Goal: Task Accomplishment & Management: Complete application form

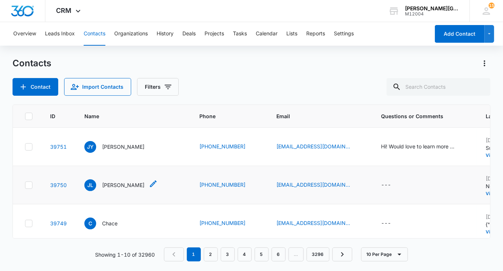
scroll to position [43, 0]
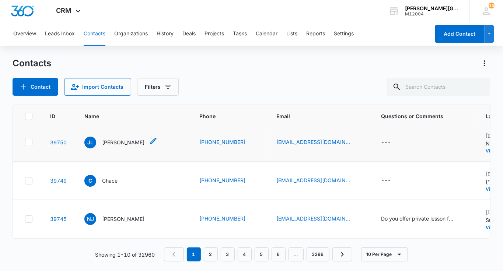
click at [108, 146] on p "[PERSON_NAME]" at bounding box center [123, 143] width 42 height 8
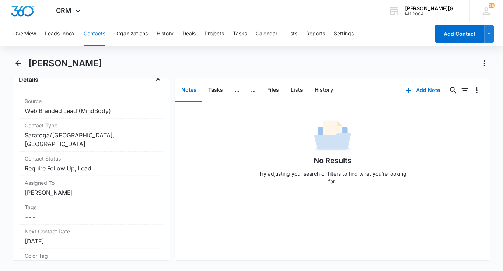
scroll to position [303, 0]
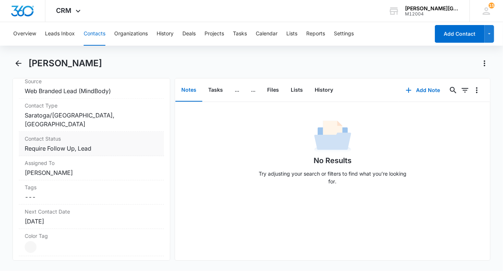
click at [106, 149] on dd "Cancel Save Changes Require Follow Up, Lead" at bounding box center [91, 148] width 133 height 9
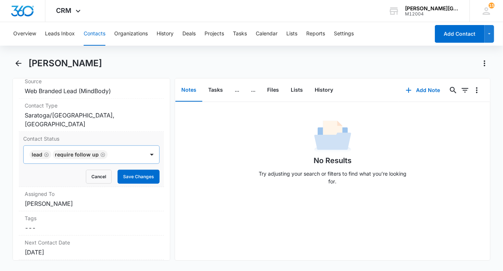
click at [45, 152] on icon "Remove Lead" at bounding box center [46, 155] width 5 height 6
click at [88, 150] on div at bounding box center [111, 155] width 48 height 10
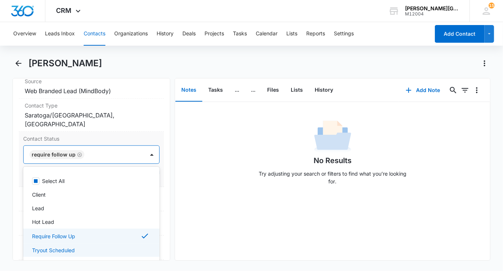
click at [43, 247] on p "Tryout Scheduled" at bounding box center [53, 251] width 43 height 8
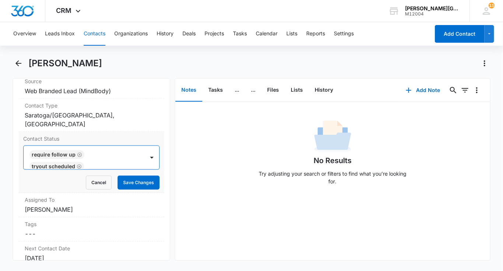
click at [140, 164] on div "Require Follow Up Tryout Scheduled" at bounding box center [84, 158] width 121 height 24
click at [137, 180] on button "Save Changes" at bounding box center [139, 183] width 42 height 14
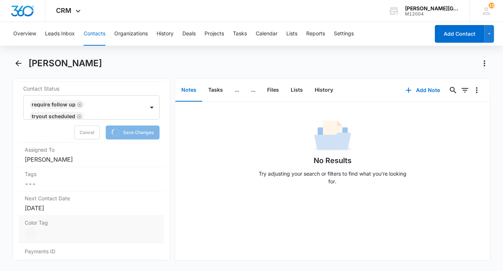
scroll to position [380, 0]
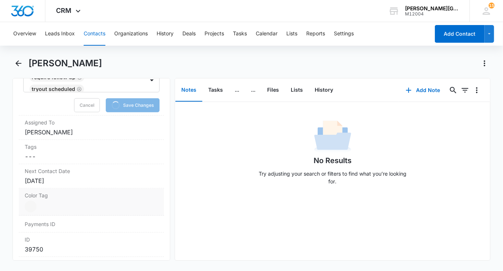
click at [52, 194] on label "Color Tag" at bounding box center [91, 196] width 133 height 8
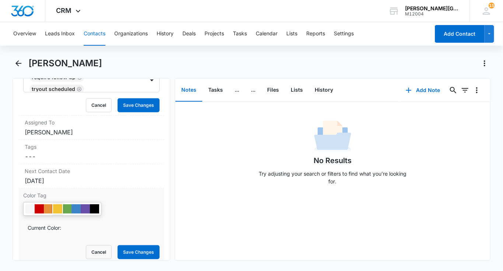
click at [56, 206] on div at bounding box center [57, 209] width 9 height 9
click at [130, 263] on div "Payments ID" at bounding box center [91, 271] width 145 height 17
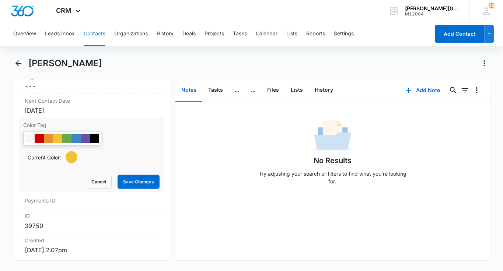
scroll to position [408, 0]
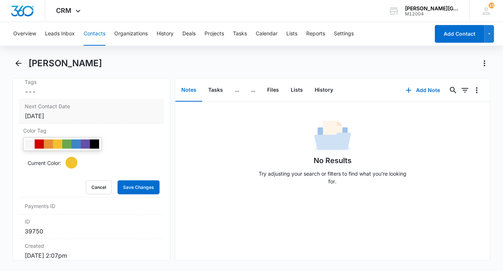
click at [55, 112] on div "[DATE]" at bounding box center [91, 116] width 133 height 9
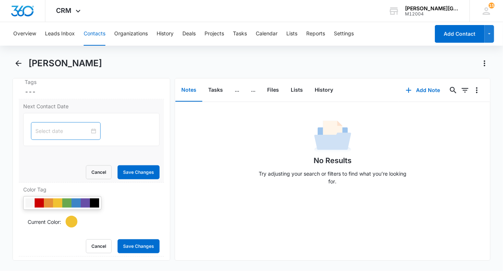
click at [49, 125] on div at bounding box center [66, 131] width 70 height 18
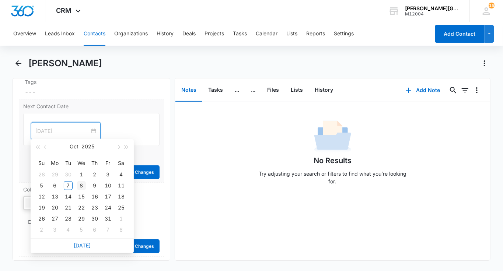
type input "[DATE]"
click at [78, 185] on div "8" at bounding box center [81, 185] width 9 height 9
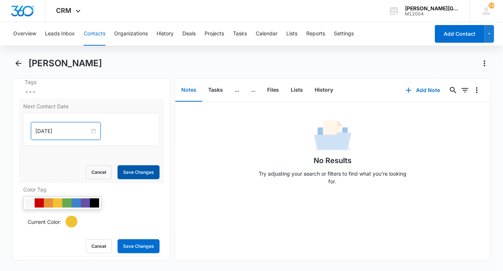
click at [143, 167] on button "Save Changes" at bounding box center [139, 172] width 42 height 14
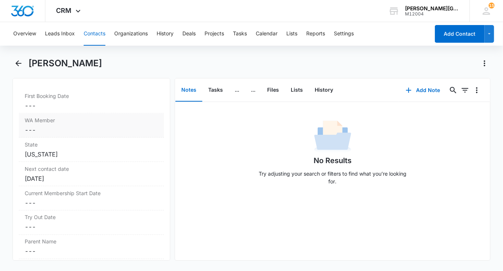
scroll to position [615, 0]
click at [61, 103] on dd "Cancel Save Changes ---" at bounding box center [91, 106] width 133 height 9
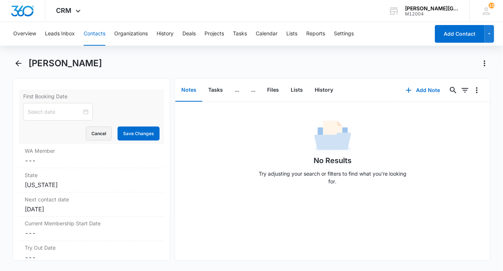
click at [100, 130] on button "Cancel" at bounding box center [99, 134] width 26 height 14
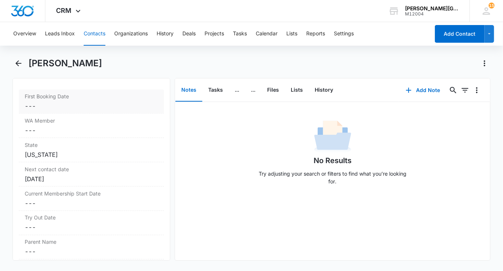
scroll to position [676, 0]
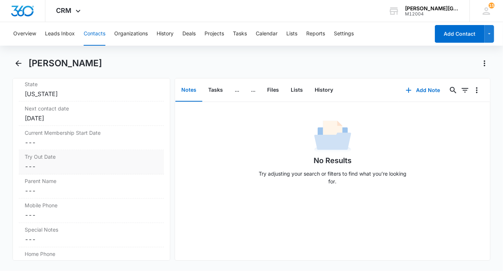
click at [64, 163] on dd "Cancel Save Changes ---" at bounding box center [91, 167] width 133 height 9
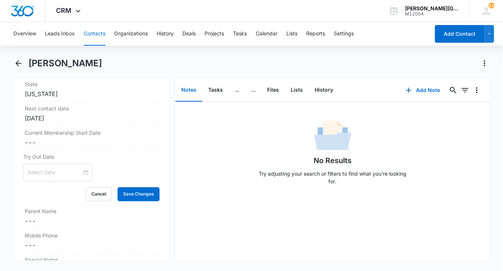
click at [49, 175] on div at bounding box center [58, 173] width 70 height 18
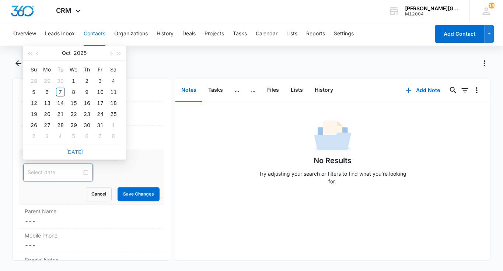
click at [76, 151] on link "[DATE]" at bounding box center [74, 152] width 17 height 6
type input "[DATE]"
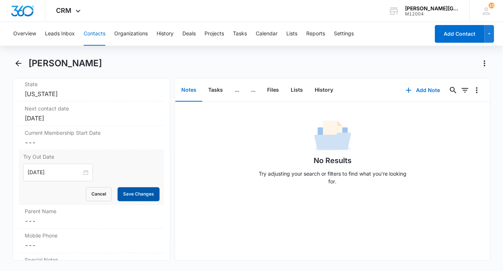
click at [128, 188] on button "Save Changes" at bounding box center [139, 195] width 42 height 14
click at [220, 90] on button "Tasks" at bounding box center [215, 90] width 27 height 23
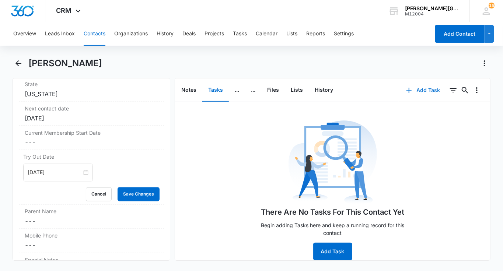
click at [422, 94] on button "Add Task" at bounding box center [423, 90] width 49 height 18
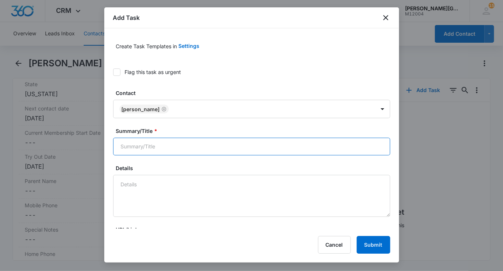
click at [170, 144] on input "Summary/Title *" at bounding box center [251, 147] width 277 height 18
type input "o"
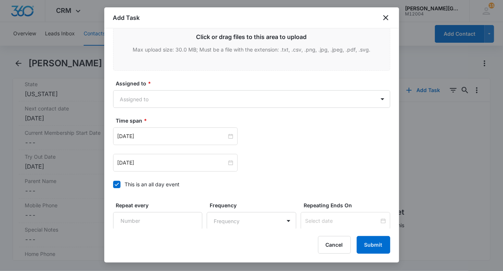
scroll to position [400, 0]
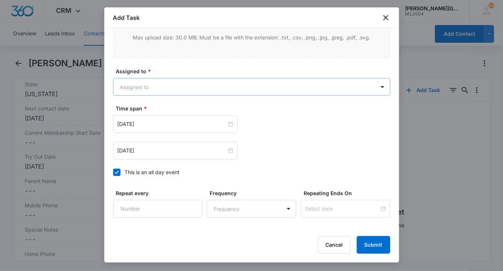
type input "follow up"
click at [169, 88] on body "CRM Apps Reputation Websites Forms CRM Email Social Shop Payments POS Content A…" at bounding box center [251, 135] width 503 height 271
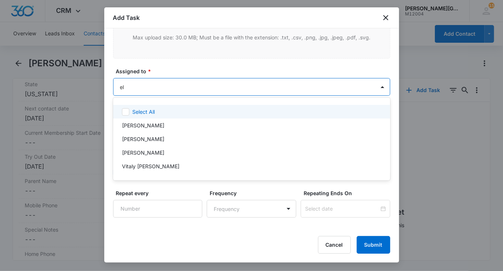
type input "[PERSON_NAME]"
click at [160, 110] on p "[PERSON_NAME]" at bounding box center [143, 112] width 42 height 8
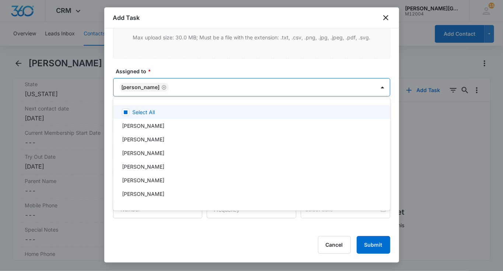
click at [193, 58] on div at bounding box center [251, 135] width 503 height 271
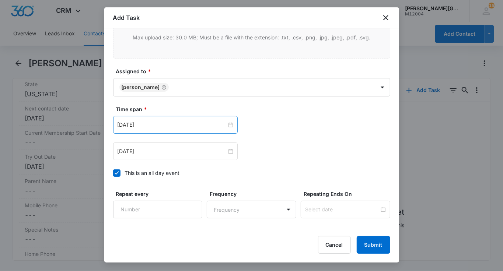
click at [144, 119] on div "[DATE]" at bounding box center [175, 125] width 125 height 18
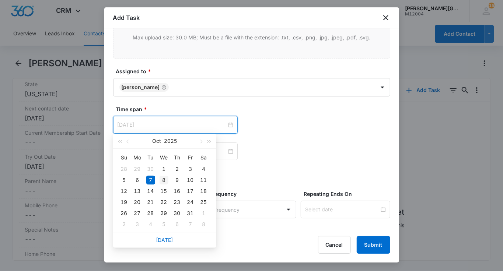
type input "[DATE]"
click at [163, 177] on div "8" at bounding box center [164, 180] width 9 height 9
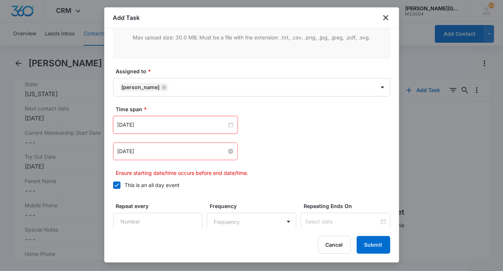
click at [139, 149] on input "[DATE]" at bounding box center [172, 151] width 109 height 8
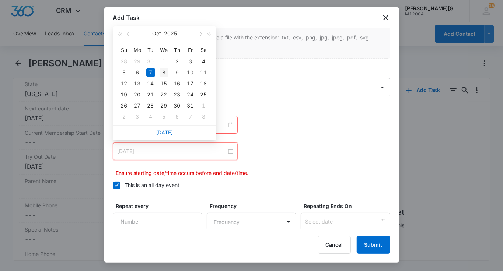
type input "[DATE]"
click at [161, 69] on div "8" at bounding box center [164, 72] width 9 height 9
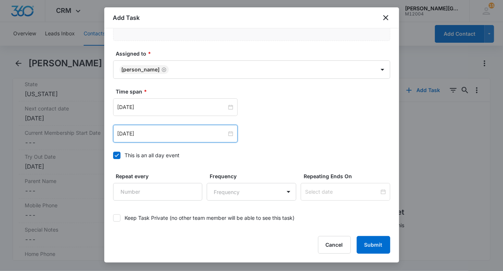
scroll to position [451, 0]
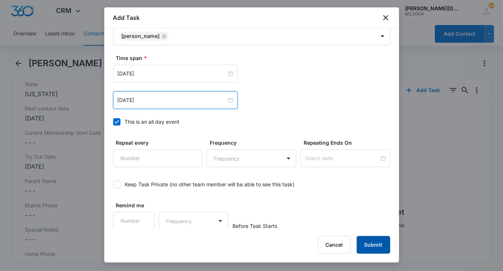
click at [371, 244] on button "Submit" at bounding box center [374, 245] width 34 height 18
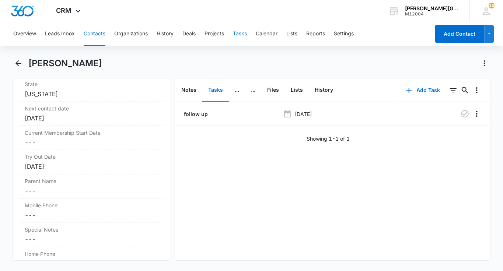
click at [238, 33] on button "Tasks" at bounding box center [240, 34] width 14 height 24
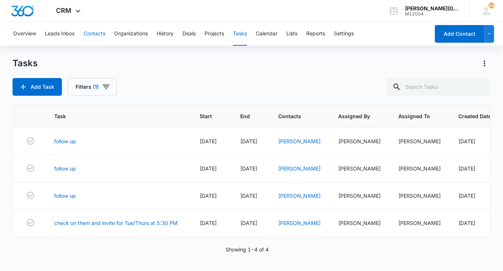
click at [102, 32] on button "Contacts" at bounding box center [95, 34] width 22 height 24
